Goal: Task Accomplishment & Management: Manage account settings

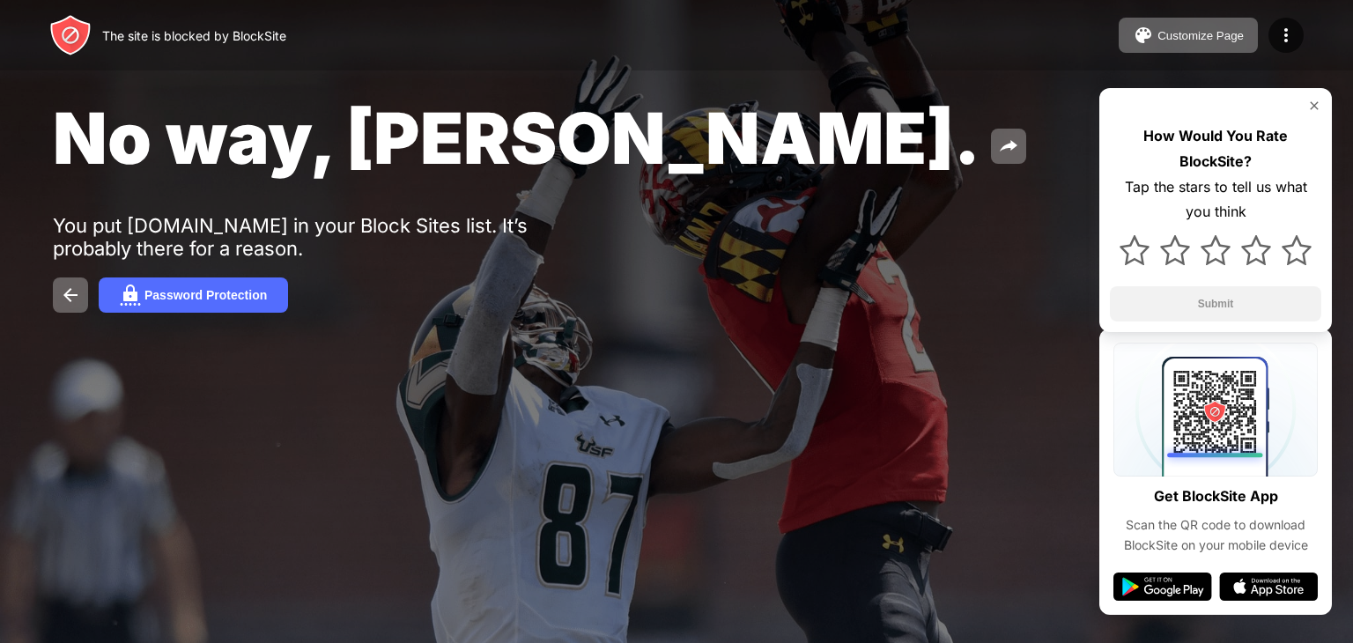
click at [1293, 44] on img at bounding box center [1286, 35] width 21 height 21
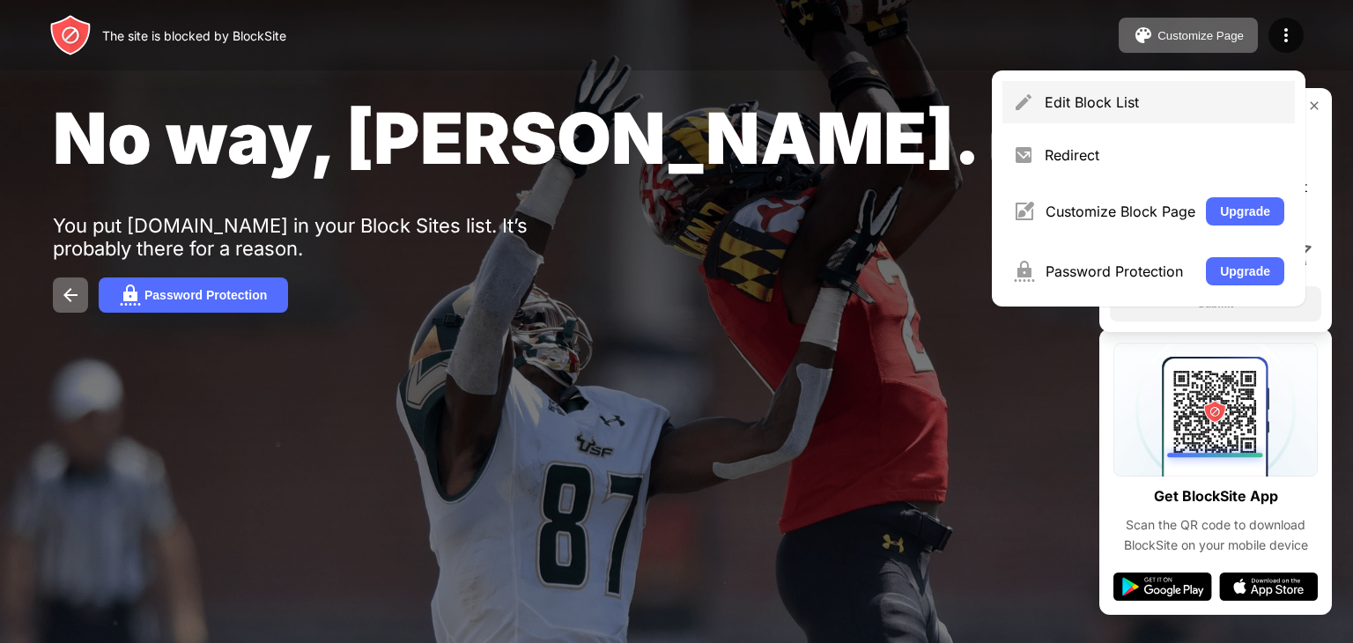
click at [1059, 117] on div "Edit Block List" at bounding box center [1149, 102] width 292 height 42
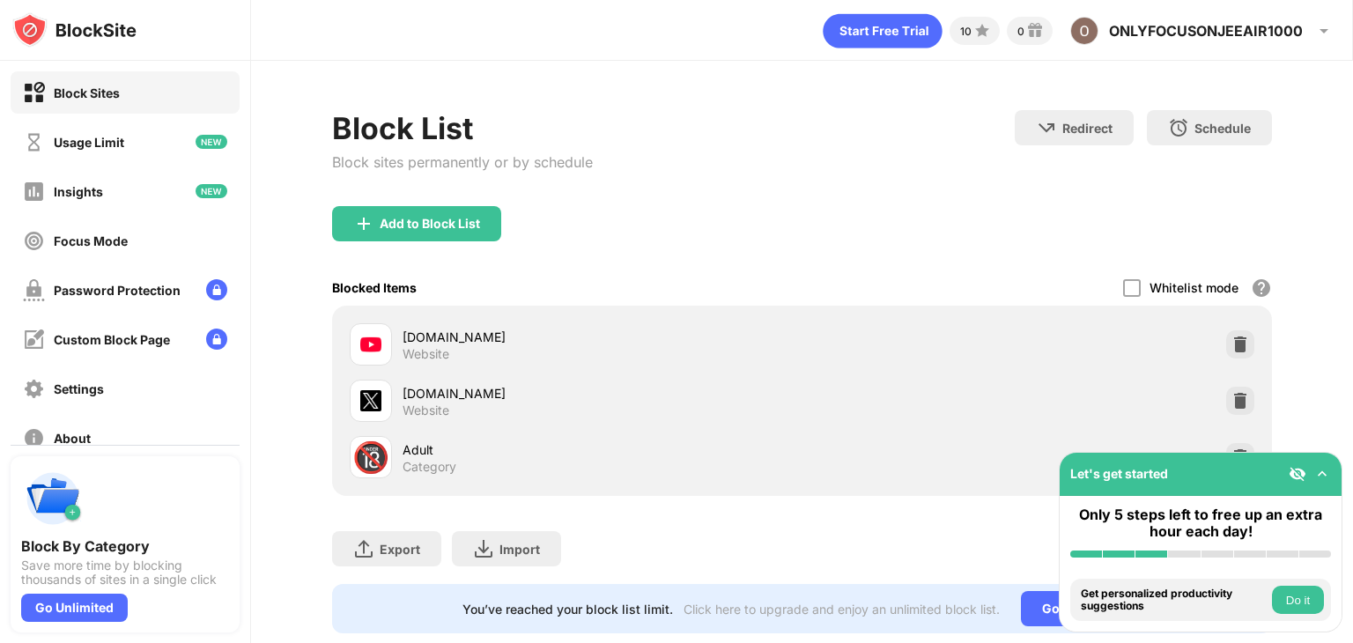
click at [1318, 473] on img at bounding box center [1323, 474] width 18 height 18
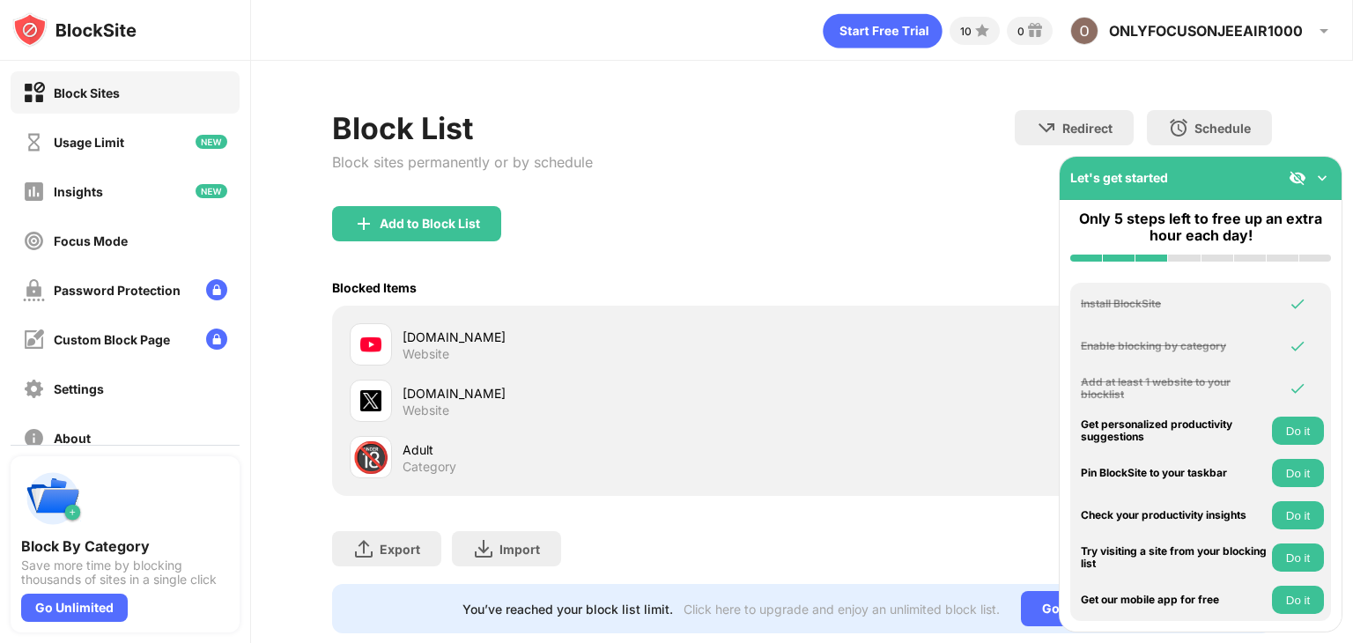
click at [907, 432] on div "🔞 Adult Category" at bounding box center [802, 457] width 919 height 56
click at [1321, 171] on img at bounding box center [1323, 178] width 18 height 18
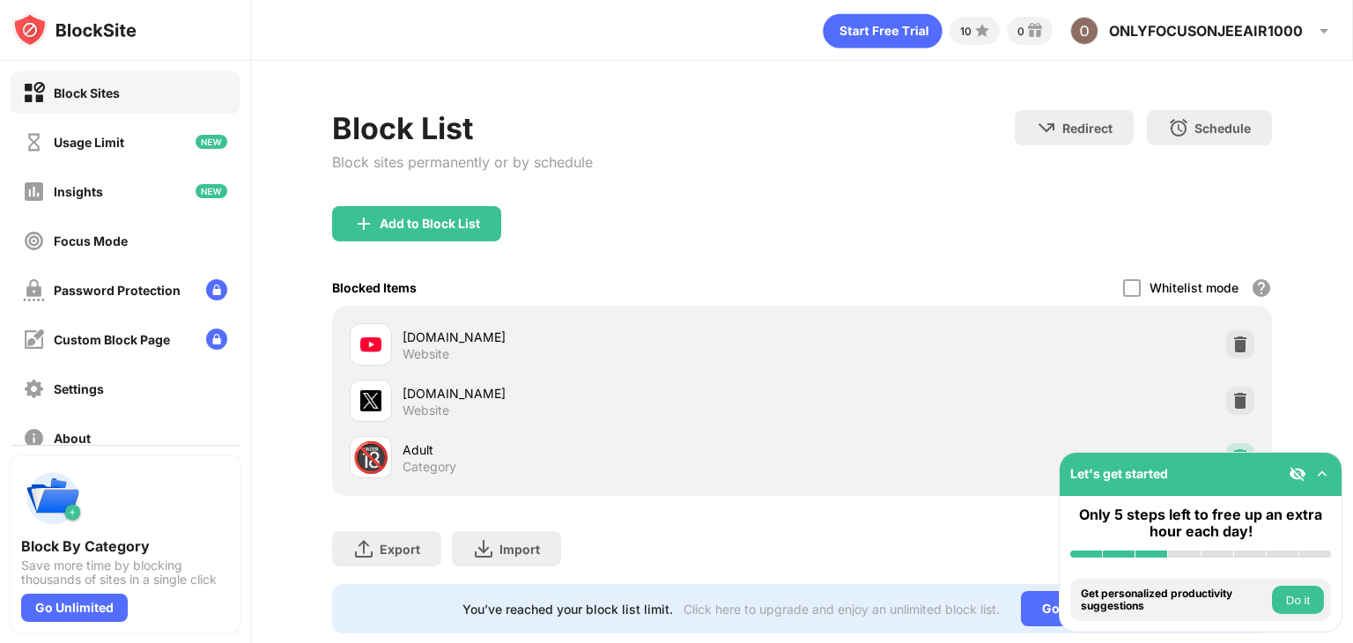
click at [1226, 444] on div at bounding box center [1240, 457] width 28 height 28
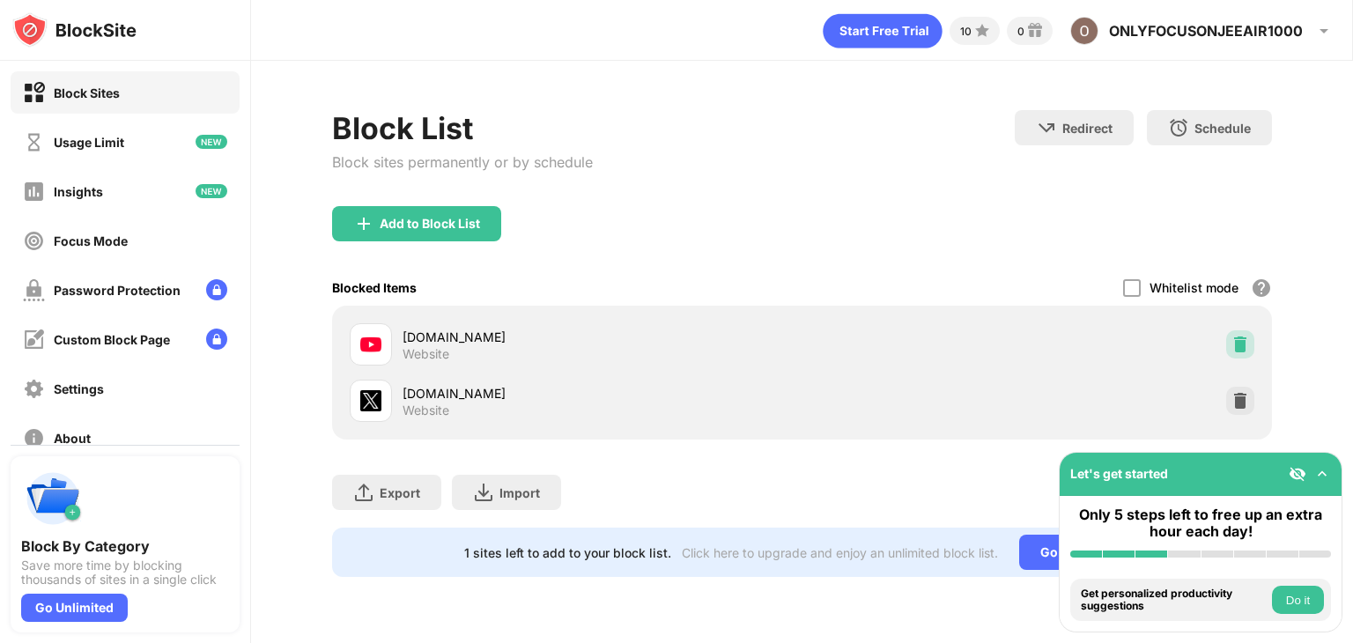
click at [1246, 337] on img at bounding box center [1241, 345] width 18 height 18
